Goal: Task Accomplishment & Management: Manage account settings

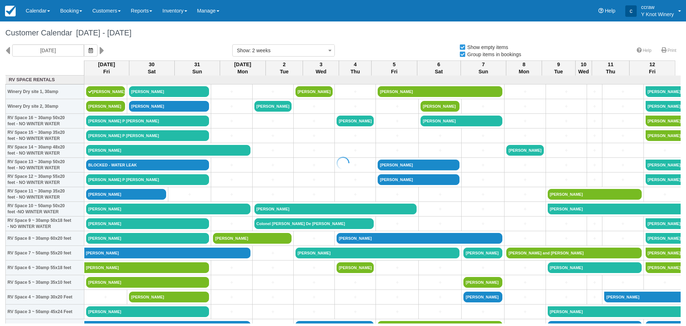
select select
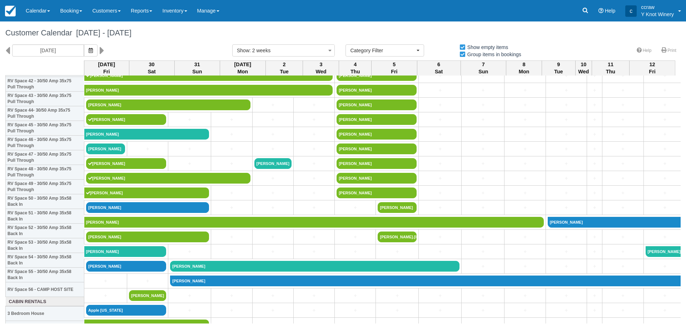
scroll to position [643, 0]
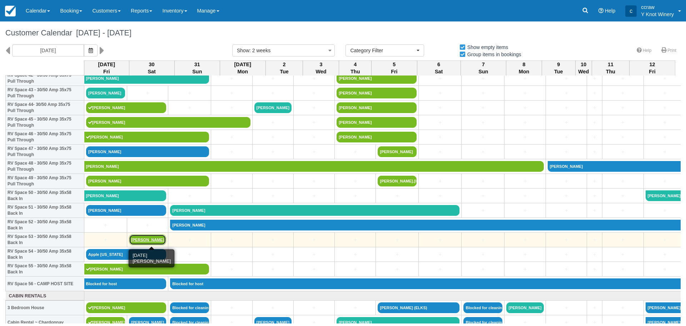
click at [146, 239] on link "Rosemary Quigley" at bounding box center [147, 239] width 37 height 11
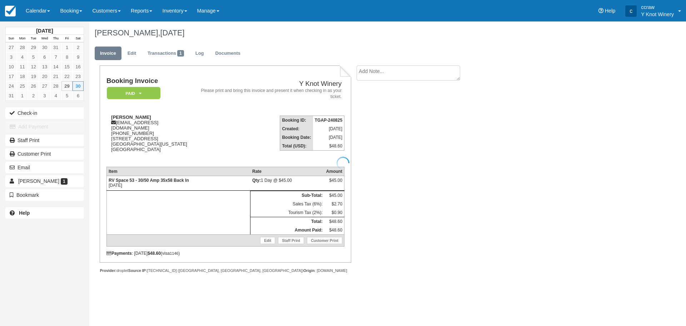
click at [169, 53] on div at bounding box center [343, 163] width 686 height 326
click at [169, 53] on link "Transactions 1" at bounding box center [165, 53] width 47 height 14
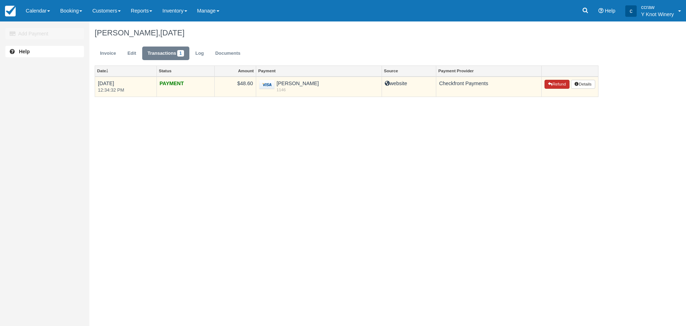
click at [559, 86] on button "Refund" at bounding box center [557, 84] width 25 height 9
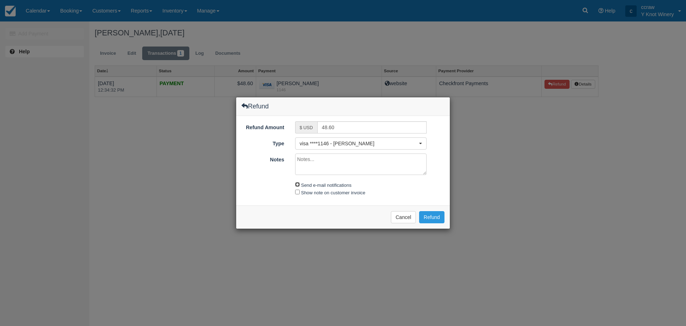
click at [298, 186] on input "Send e-mail notifications" at bounding box center [297, 184] width 5 height 5
checkbox input "true"
click at [297, 191] on input "Show note on customer invoice" at bounding box center [297, 191] width 5 height 5
checkbox input "true"
click at [308, 155] on textarea "Notes" at bounding box center [361, 163] width 132 height 21
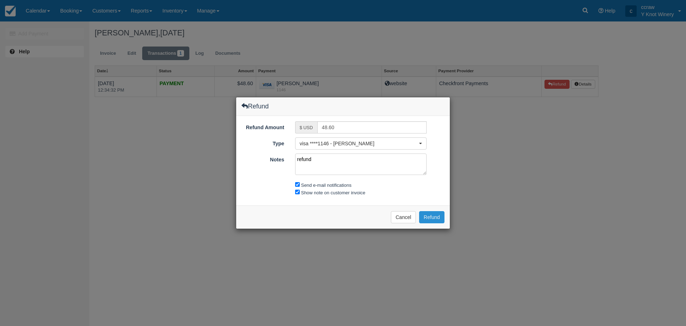
type textarea "refund"
click at [425, 216] on button "Refund" at bounding box center [431, 217] width 25 height 12
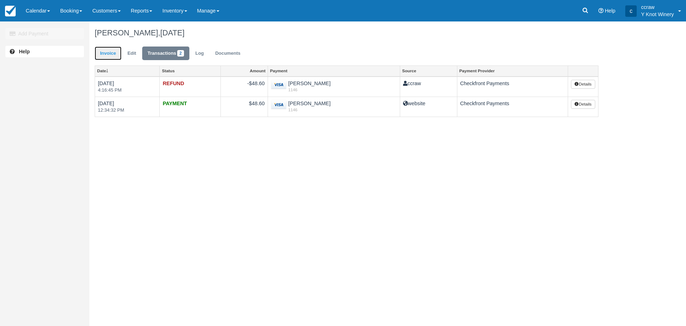
click at [111, 59] on link "Invoice" at bounding box center [108, 53] width 27 height 14
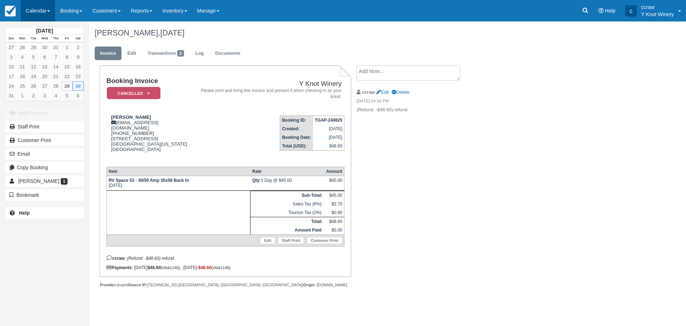
click at [28, 15] on link "Calendar" at bounding box center [38, 10] width 34 height 21
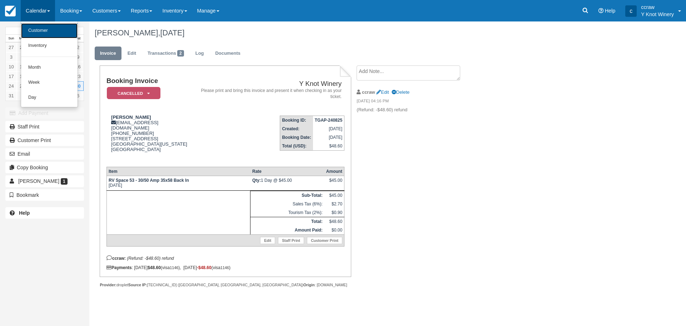
click at [35, 27] on link "Customer" at bounding box center [49, 30] width 56 height 15
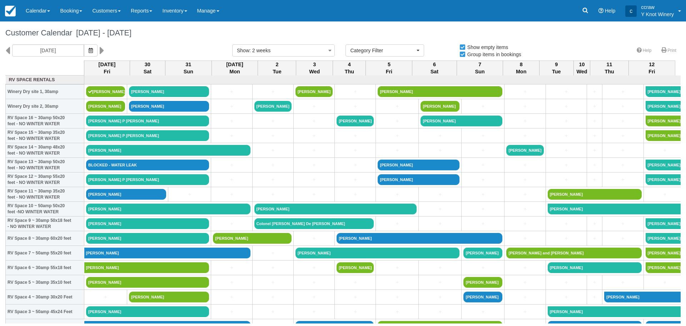
select select
